Goal: Information Seeking & Learning: Find specific fact

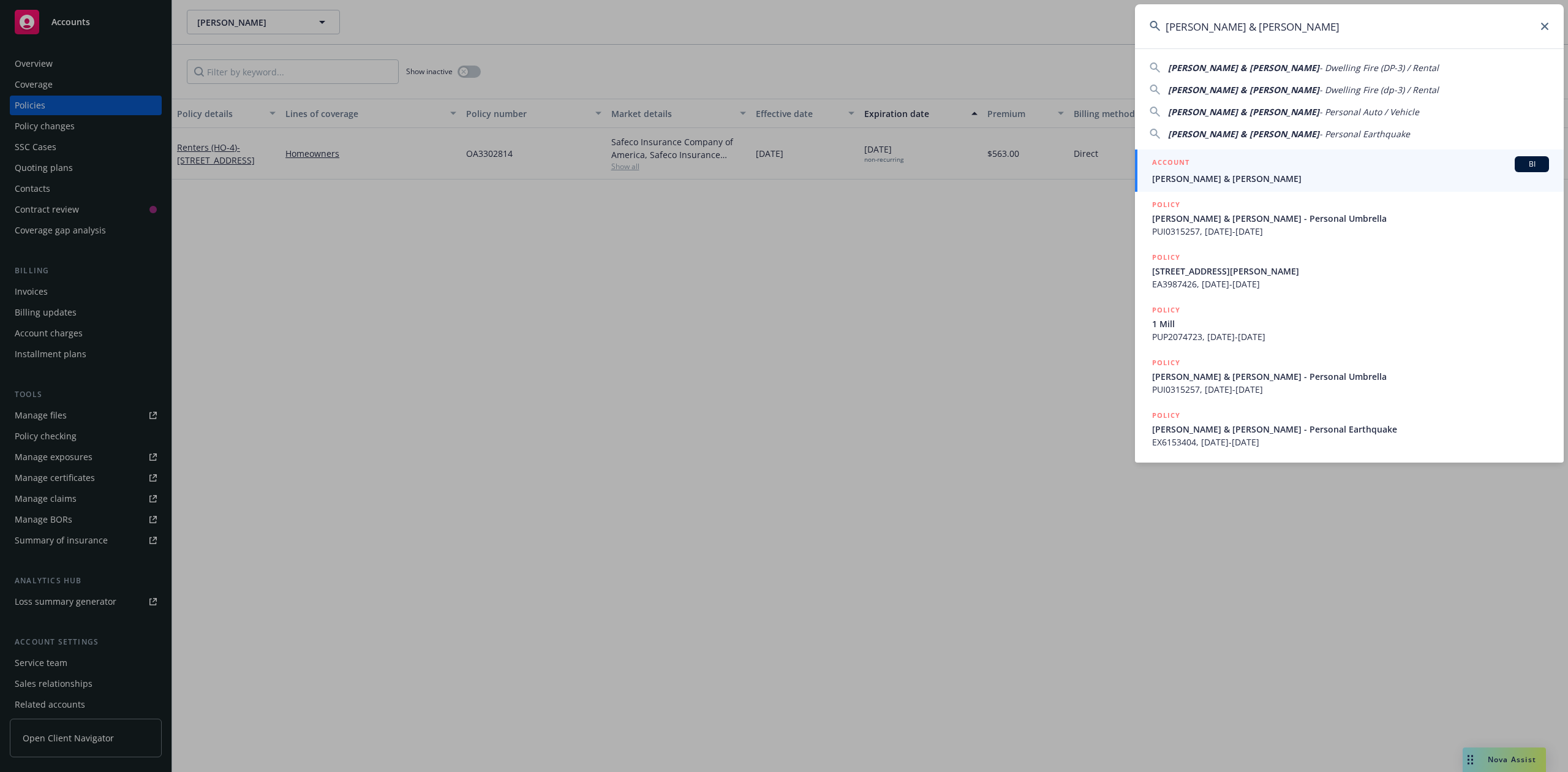
type input "[PERSON_NAME] & [PERSON_NAME]"
click at [1252, 178] on span "[PERSON_NAME] & [PERSON_NAME]" at bounding box center [1350, 179] width 397 height 13
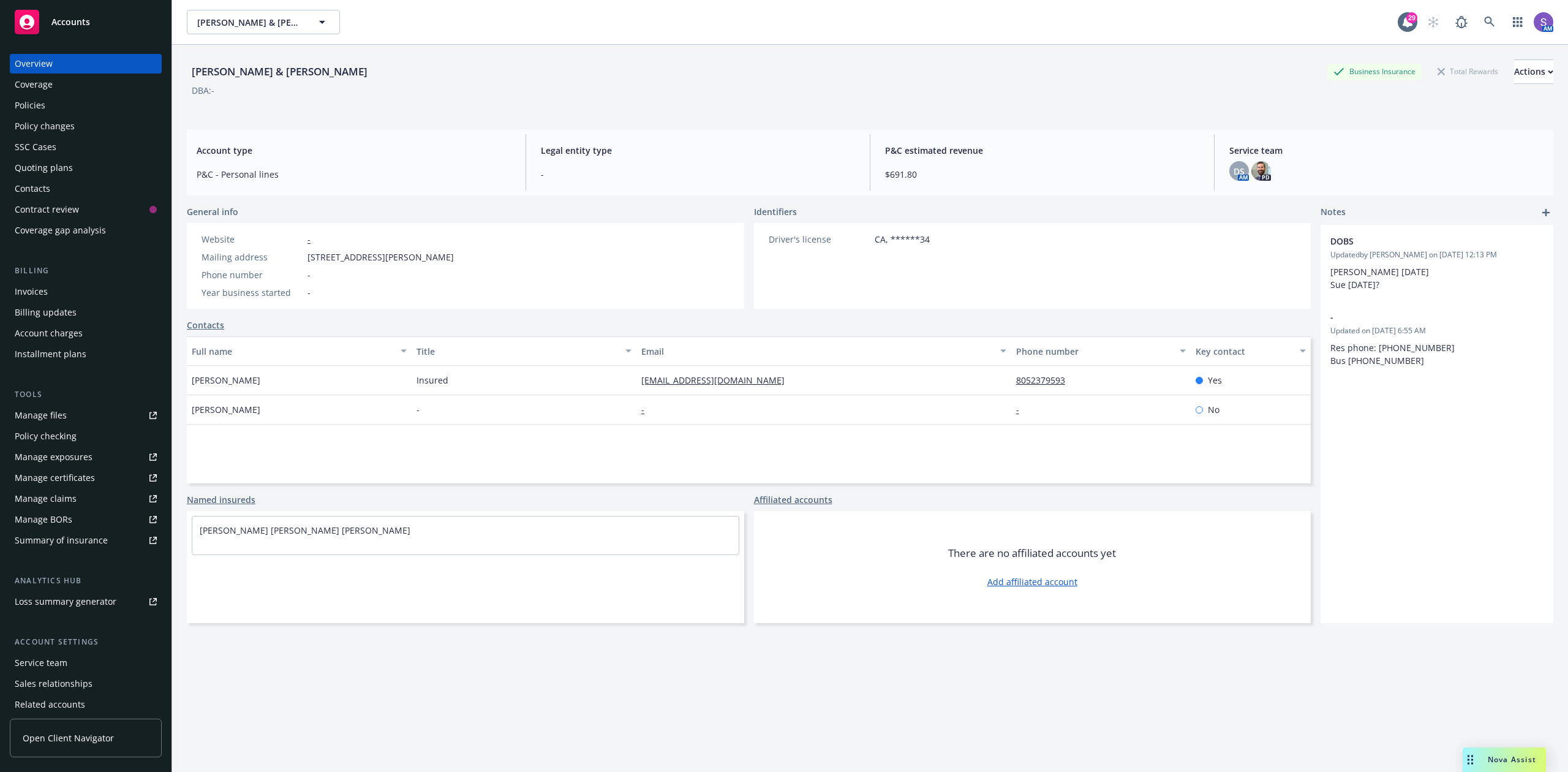
click at [35, 101] on div "Policies" at bounding box center [30, 105] width 31 height 20
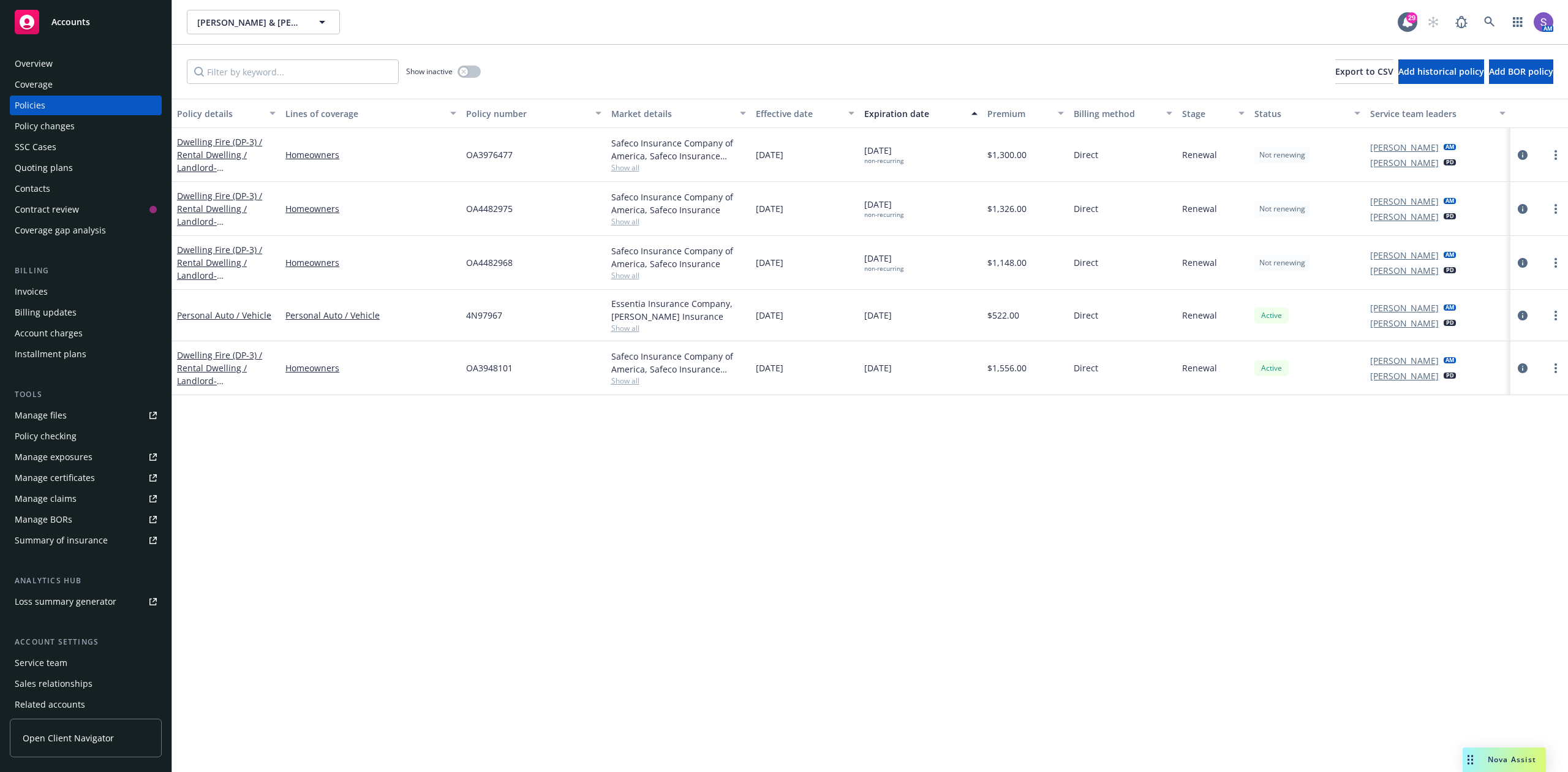
click at [493, 155] on span "OA3976477" at bounding box center [489, 155] width 46 height 13
copy span "OA3976477"
click at [1497, 23] on link at bounding box center [1489, 21] width 25 height 25
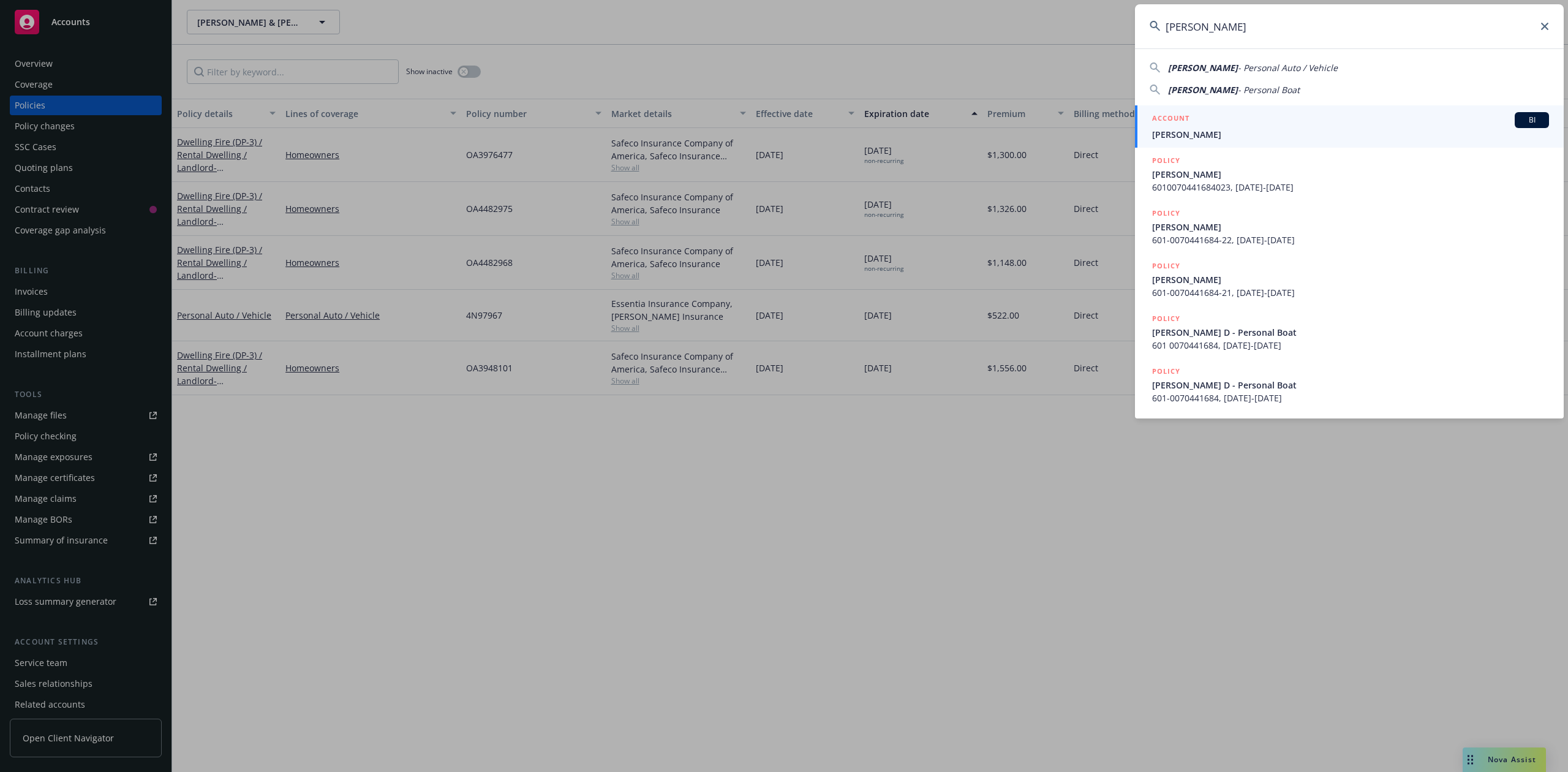
type input "[PERSON_NAME]"
click at [1232, 131] on span "[PERSON_NAME]" at bounding box center [1350, 134] width 397 height 13
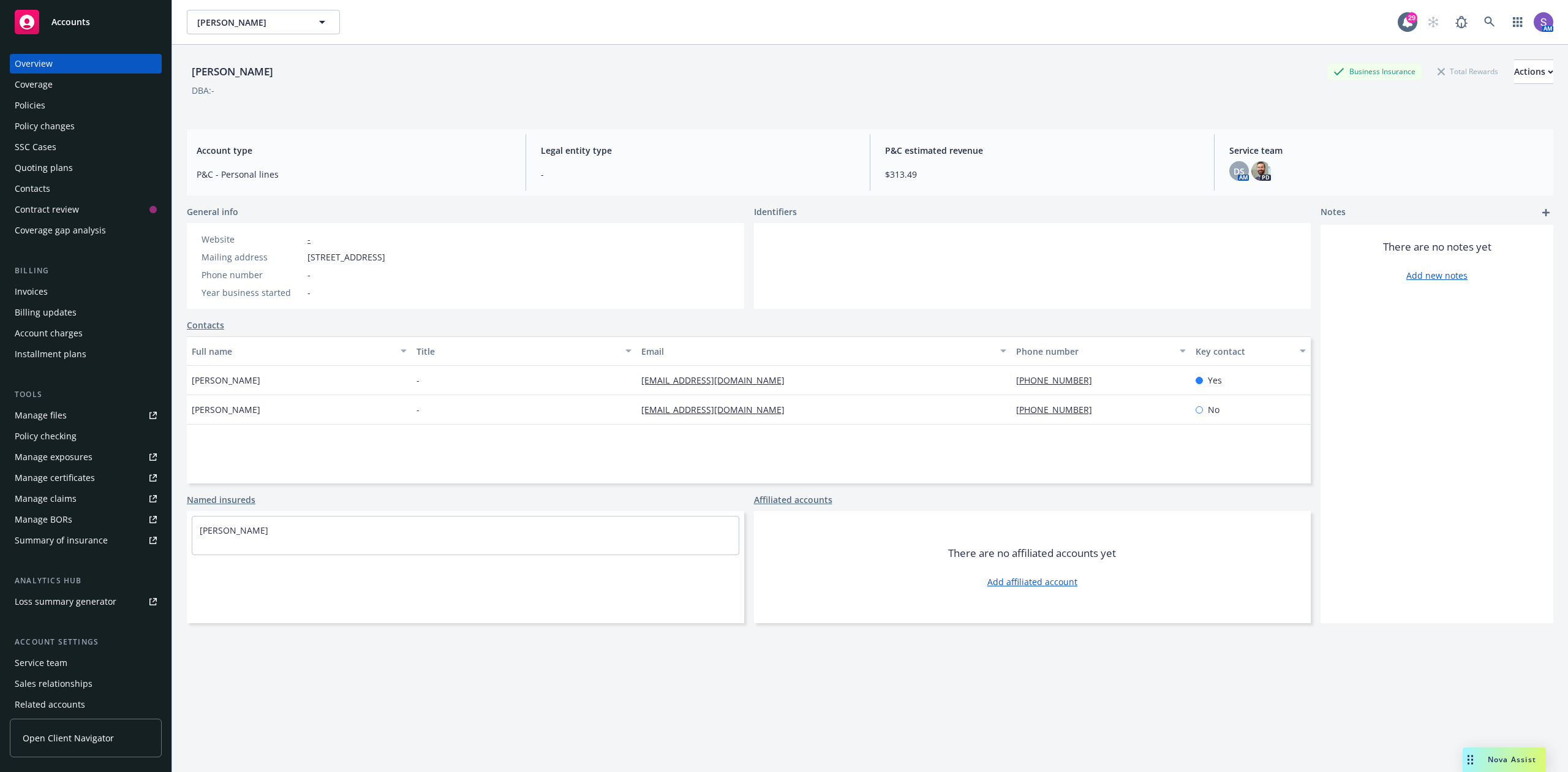
click at [21, 101] on div "Policies" at bounding box center [30, 105] width 31 height 20
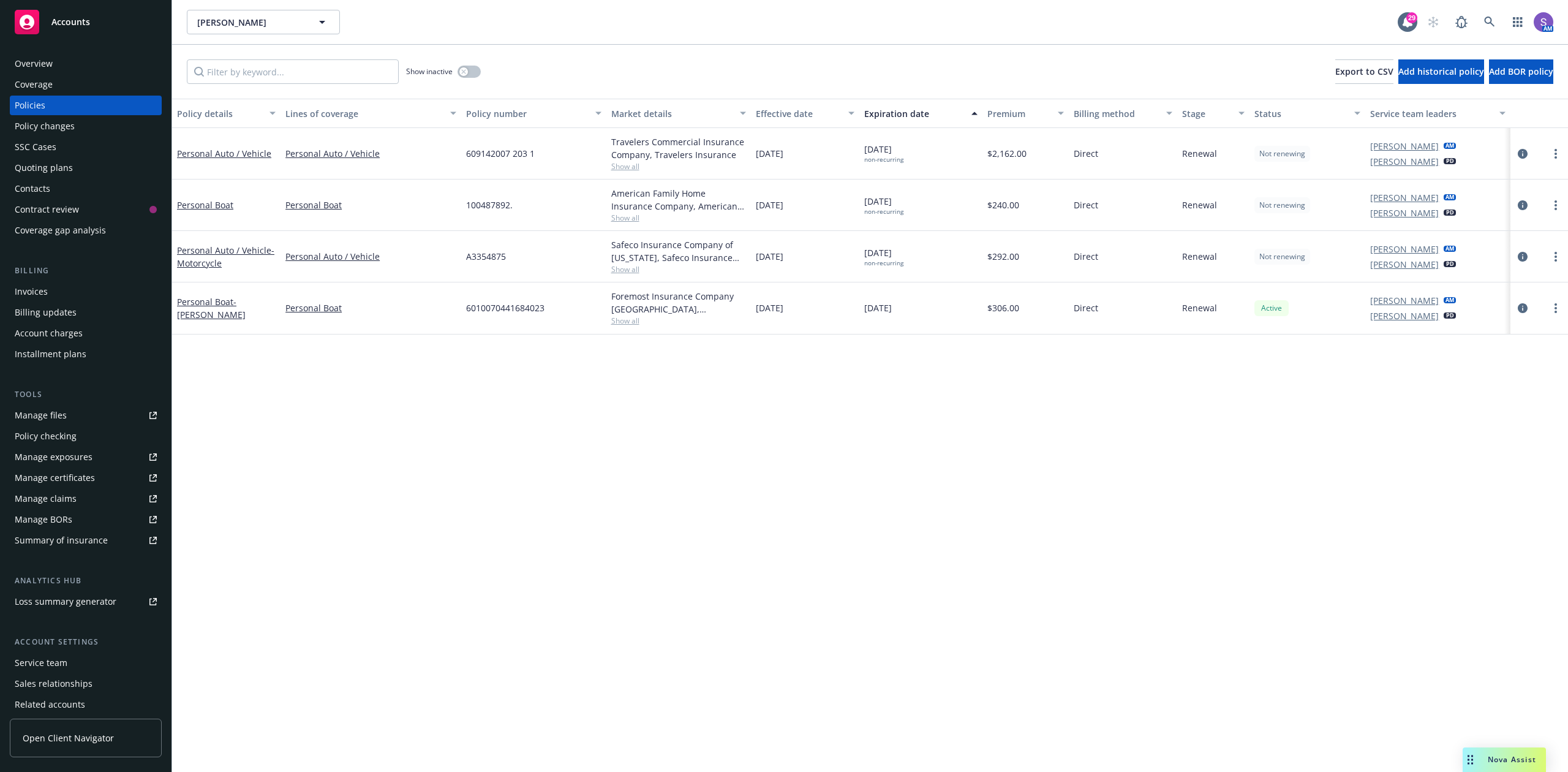
click at [491, 258] on span "A3354875" at bounding box center [486, 256] width 39 height 13
copy span "A3354875"
click at [1487, 23] on icon at bounding box center [1489, 21] width 10 height 10
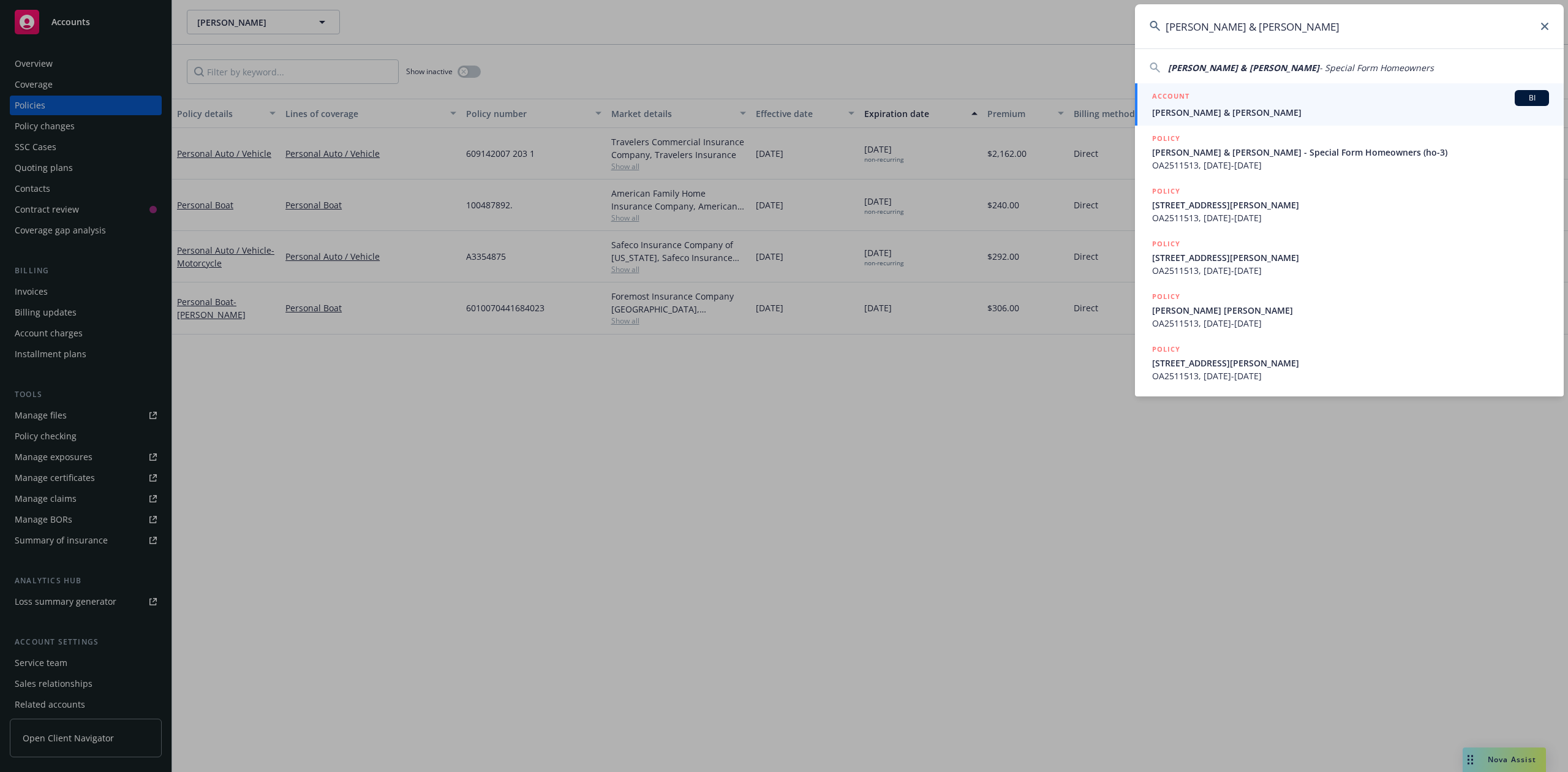
type input "[PERSON_NAME] & [PERSON_NAME]"
click at [1245, 110] on span "[PERSON_NAME] & [PERSON_NAME]" at bounding box center [1350, 112] width 397 height 13
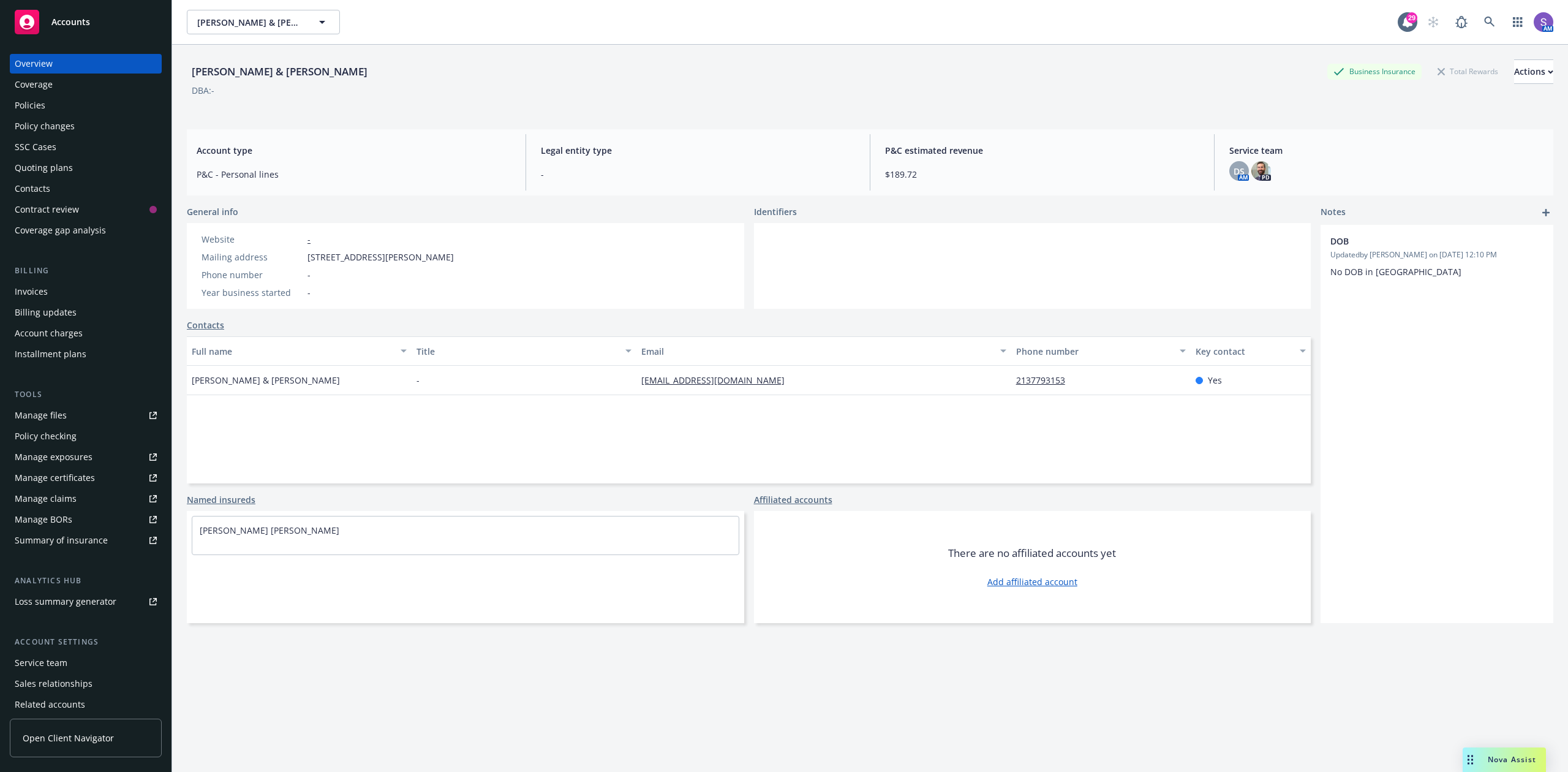
click at [51, 104] on div "Policies" at bounding box center [86, 105] width 142 height 20
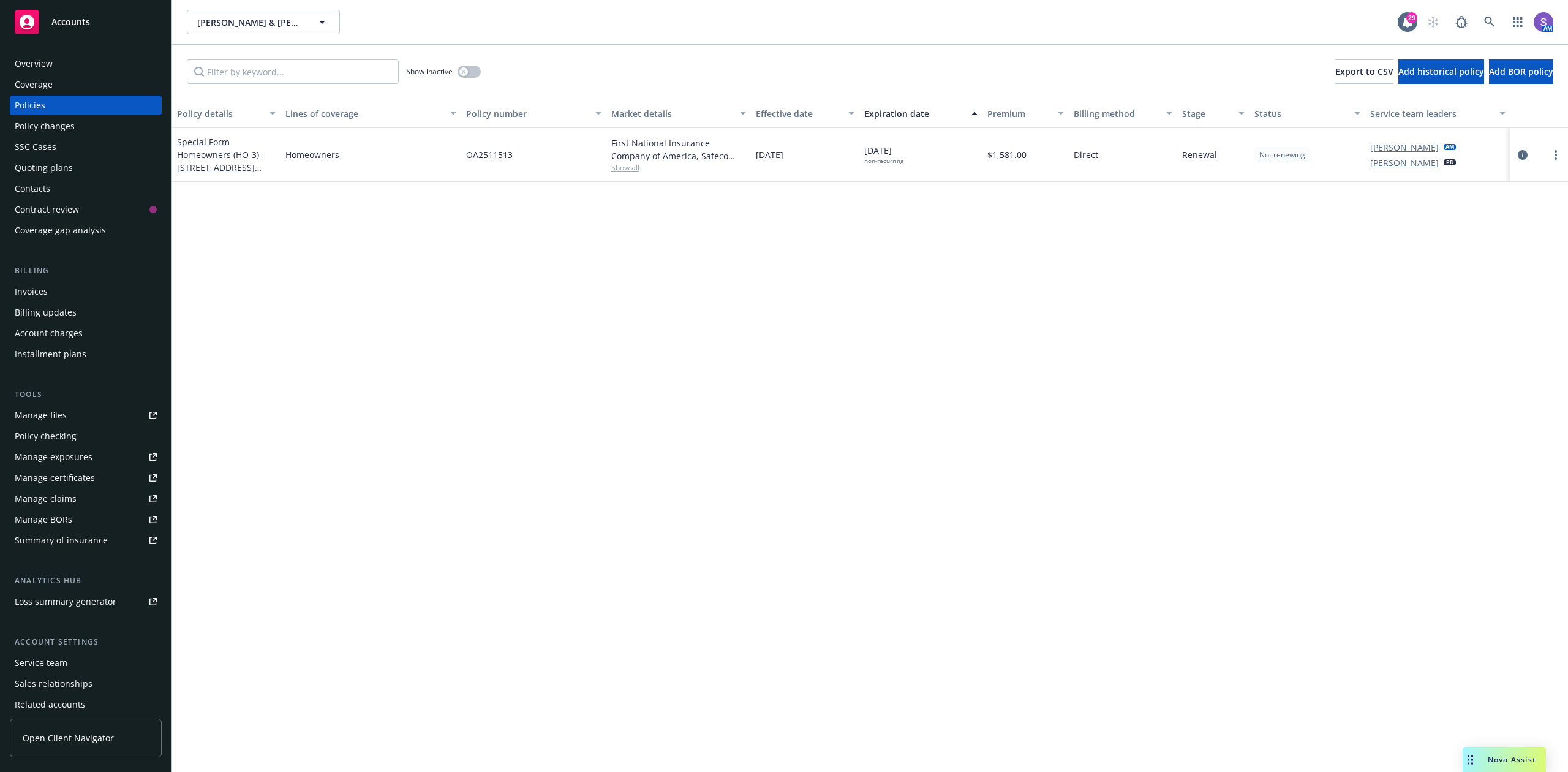
click at [488, 153] on span "OA2511513" at bounding box center [489, 155] width 46 height 13
copy span "OA2511513"
click at [530, 161] on div "OA2511513" at bounding box center [533, 155] width 144 height 54
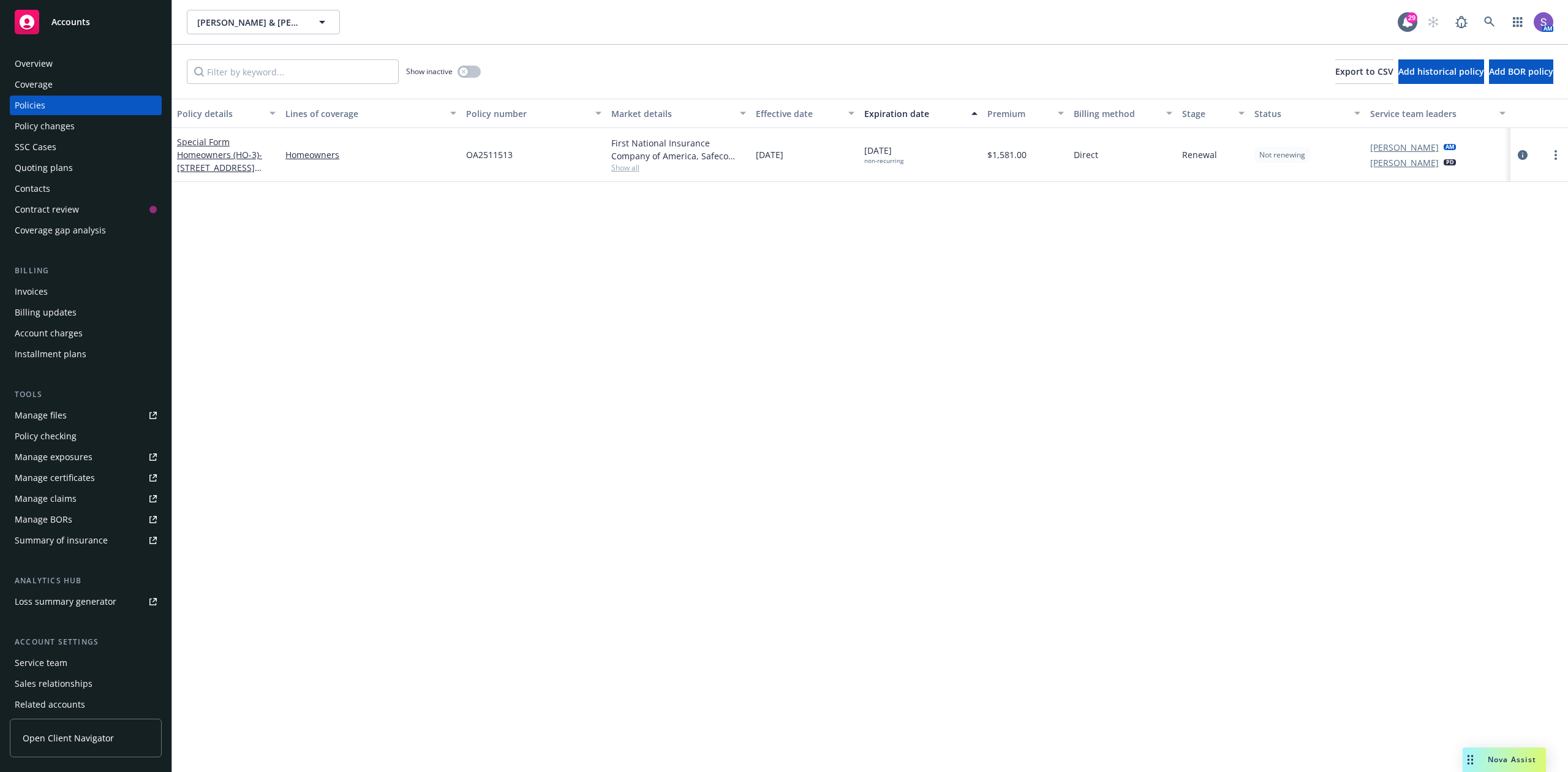
click at [499, 153] on span "OA2511513" at bounding box center [489, 155] width 46 height 13
copy span "OA2511513"
drag, startPoint x: 528, startPoint y: 153, endPoint x: 458, endPoint y: 155, distance: 70.0
click at [458, 155] on div "Special Form Homeowners (HO-3) - [STREET_ADDRESS][PERSON_NAME] Homeowners OA251…" at bounding box center [870, 155] width 1395 height 54
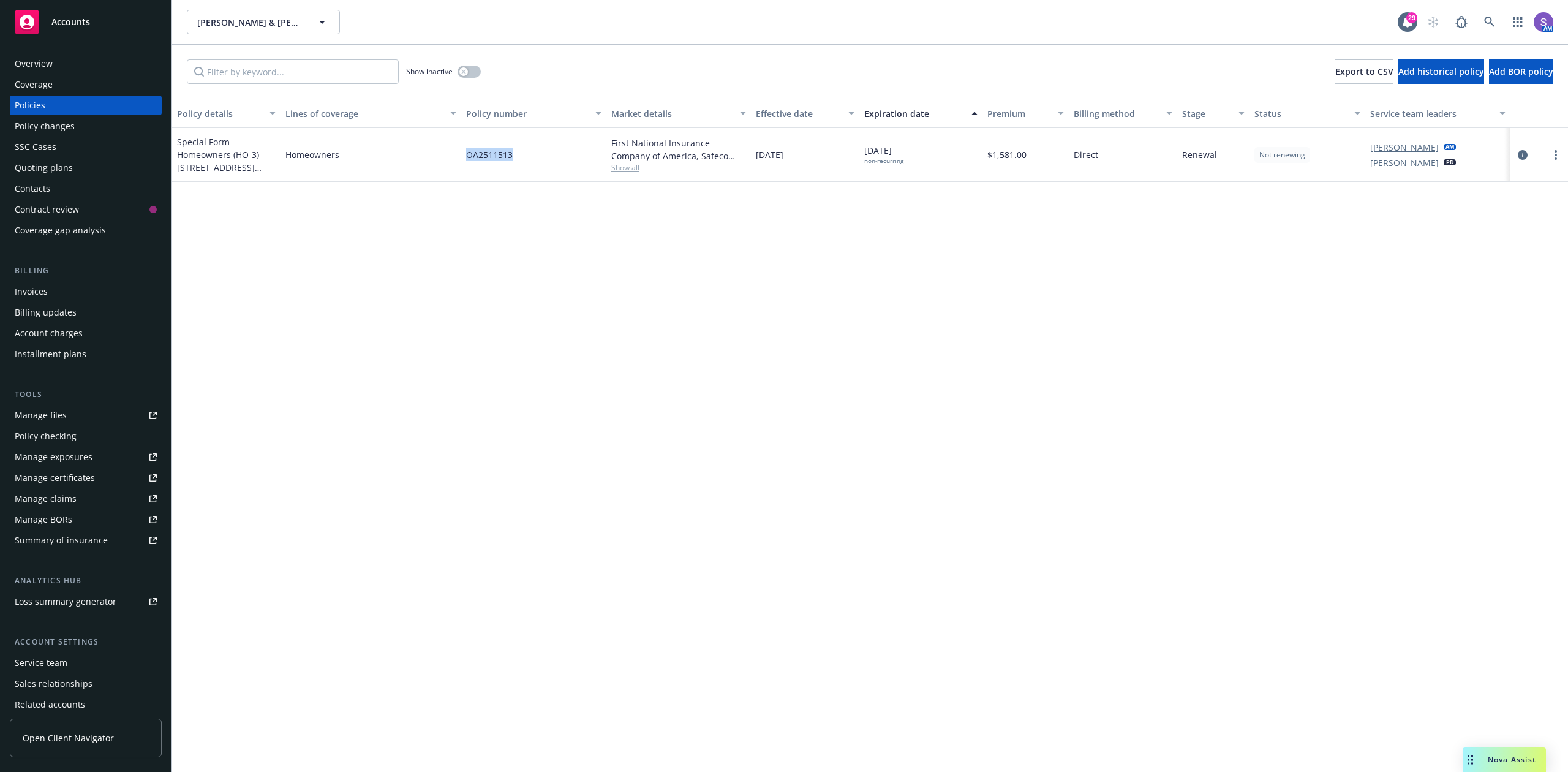
copy div "OA2511513"
